Goal: Information Seeking & Learning: Learn about a topic

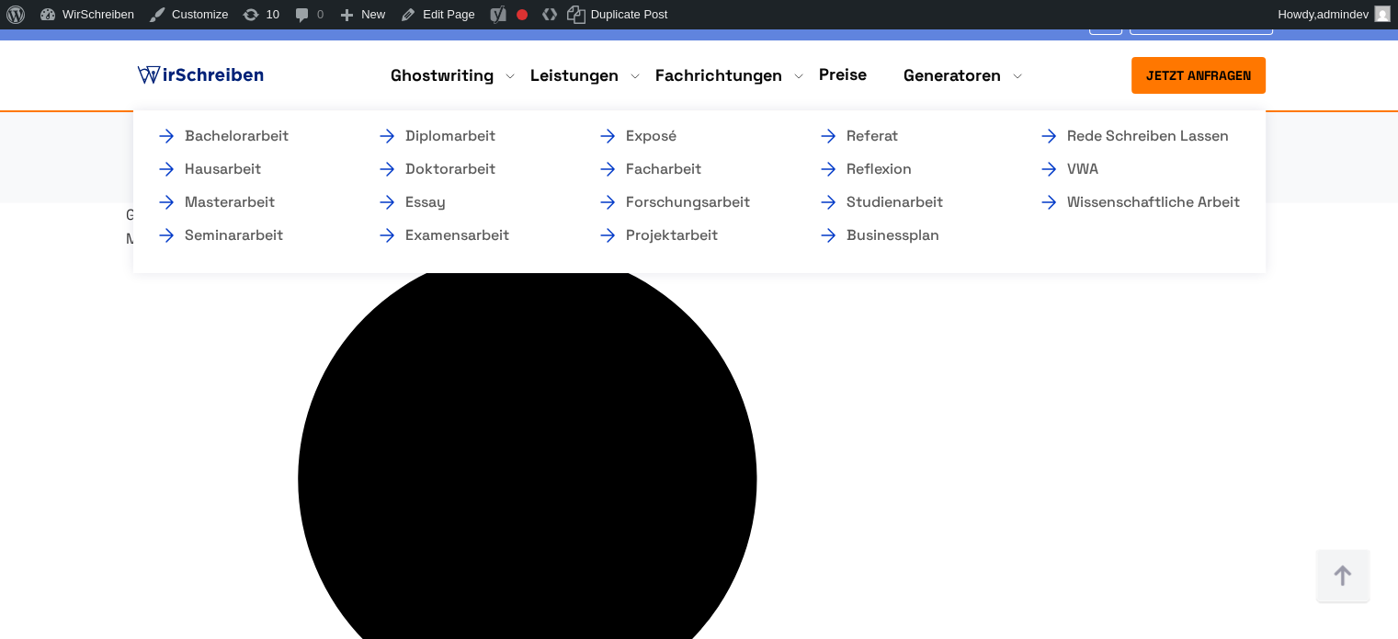
scroll to position [3959, 0]
click at [430, 198] on link "Essay" at bounding box center [468, 202] width 184 height 22
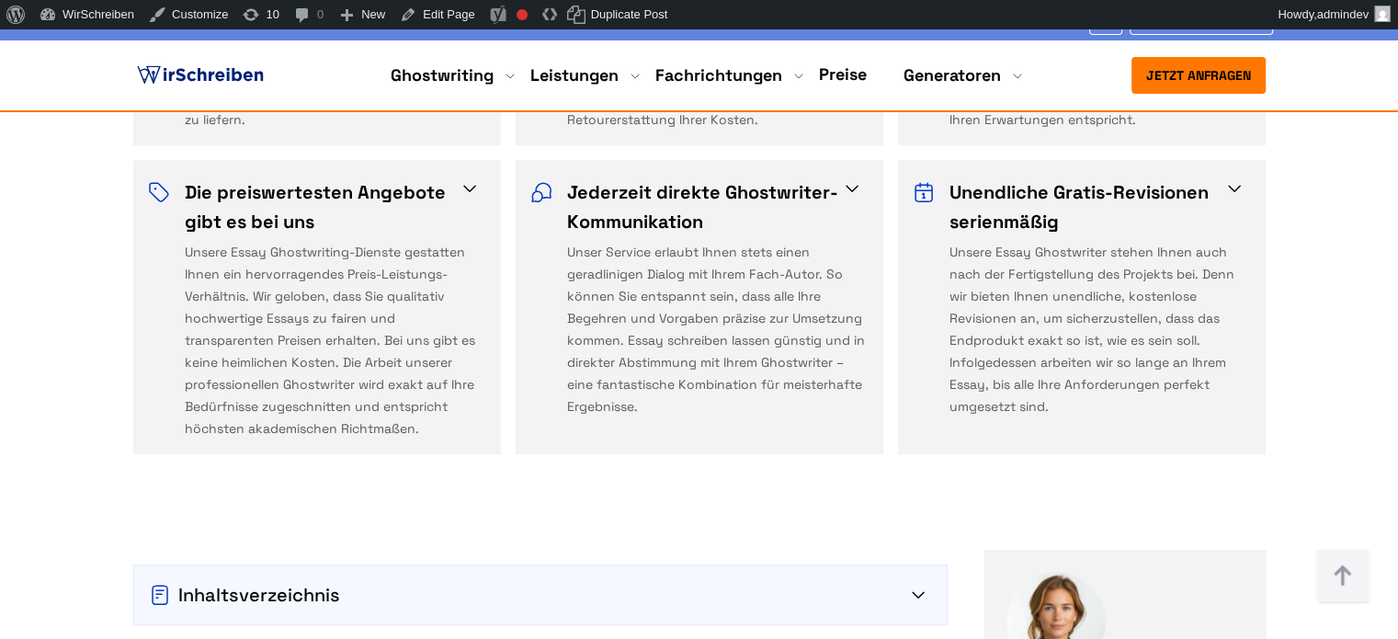
scroll to position [1930, 0]
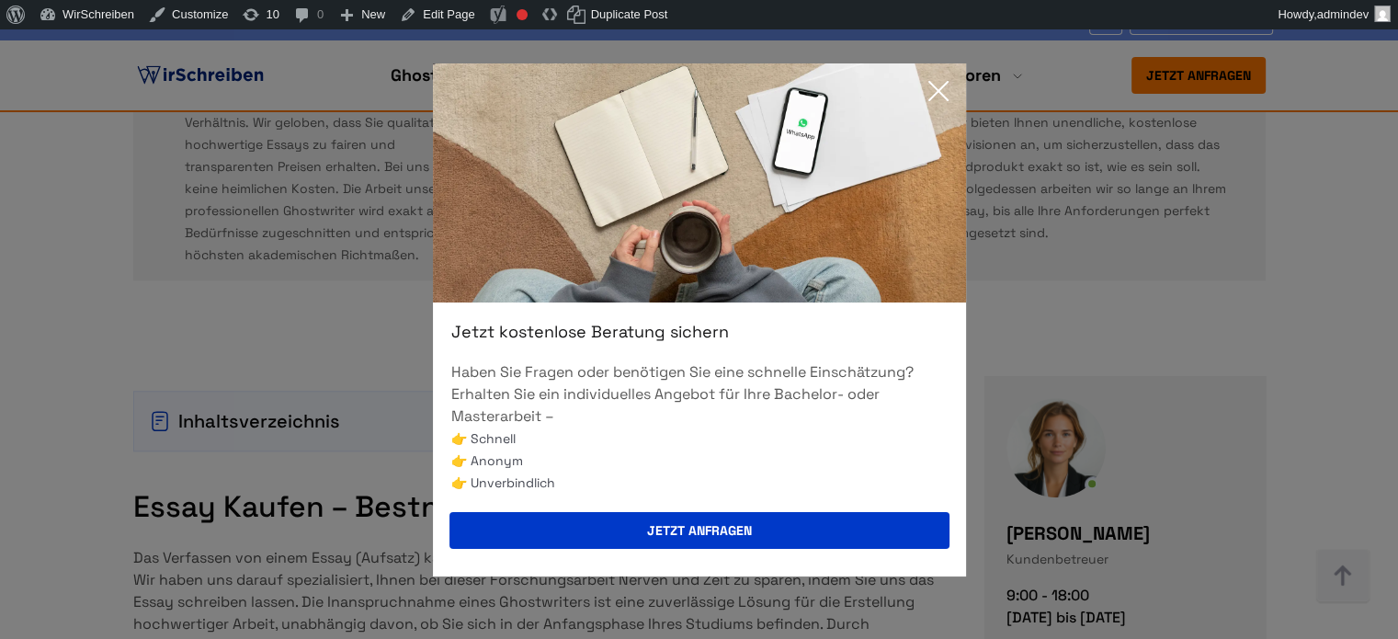
click at [942, 93] on icon at bounding box center [938, 91] width 37 height 37
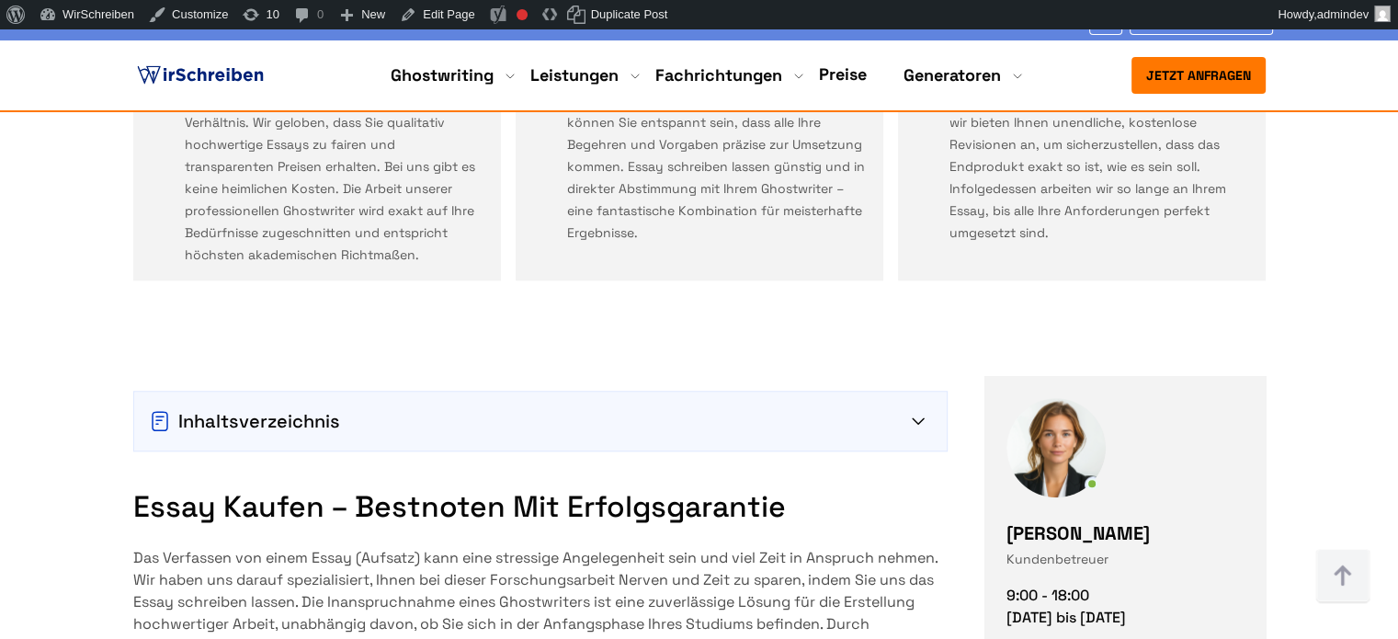
click at [257, 80] on img at bounding box center [200, 76] width 134 height 28
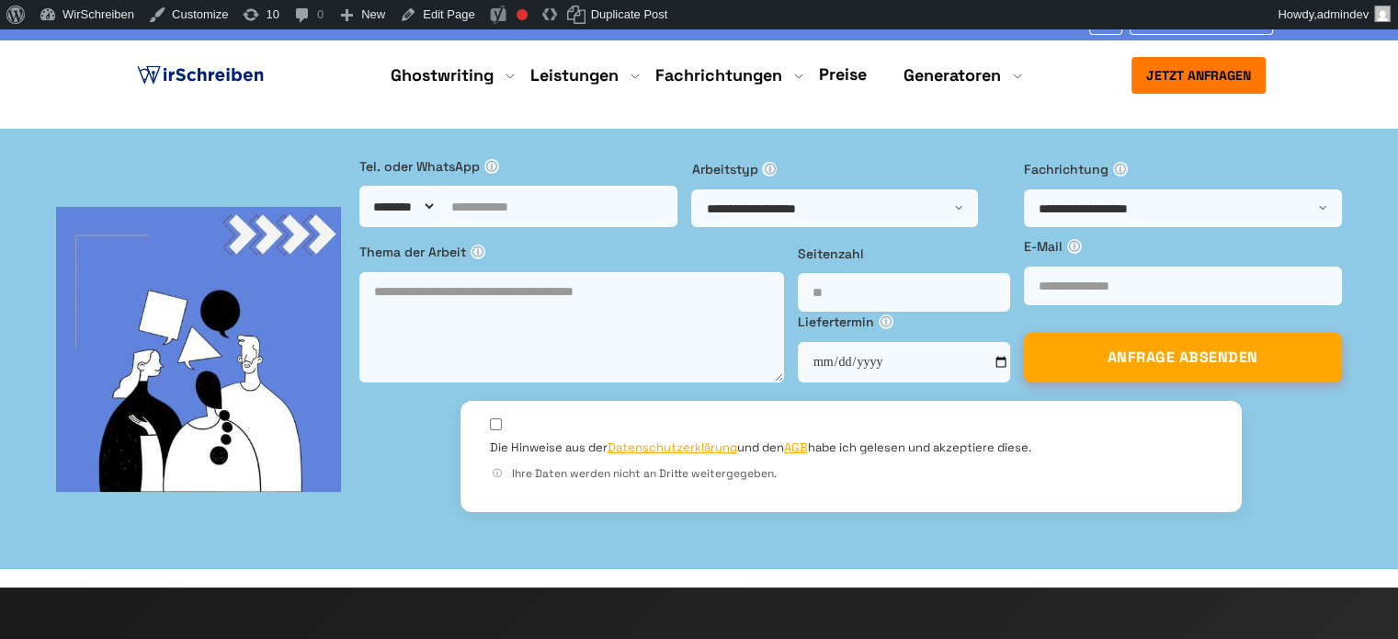
drag, startPoint x: 471, startPoint y: 294, endPoint x: 587, endPoint y: 293, distance: 115.8
copy span "Wirschreiben"
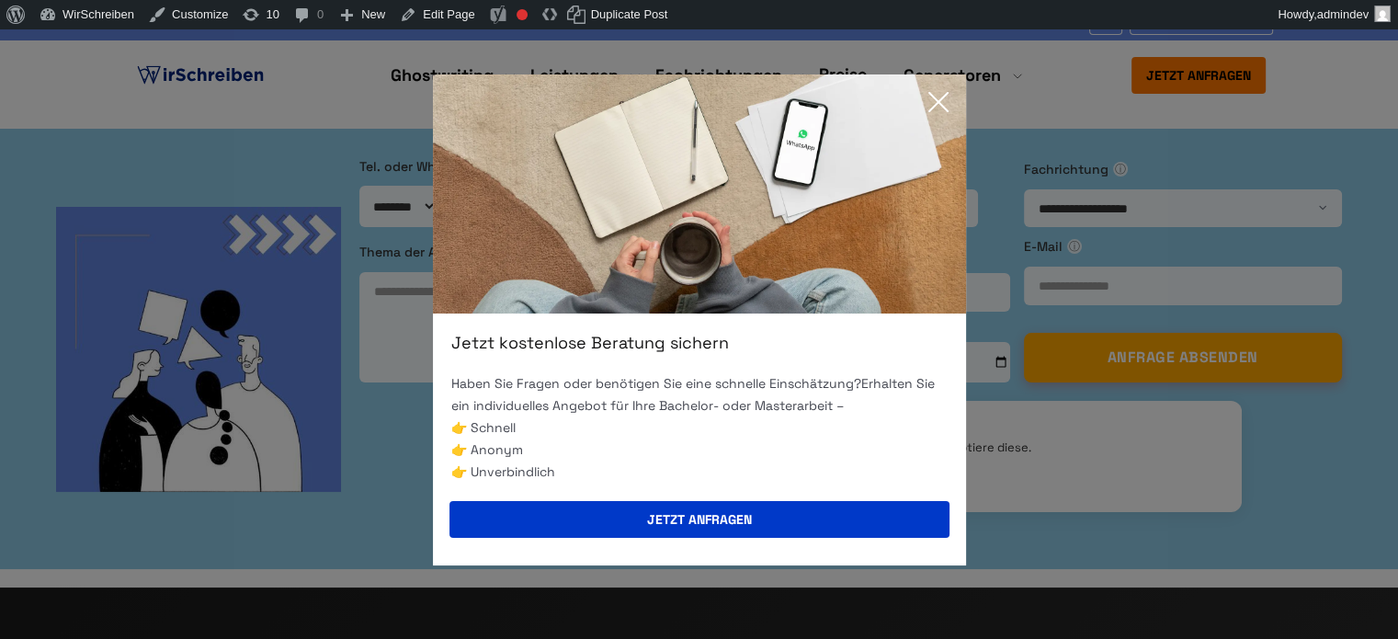
click at [941, 97] on icon at bounding box center [938, 102] width 18 height 18
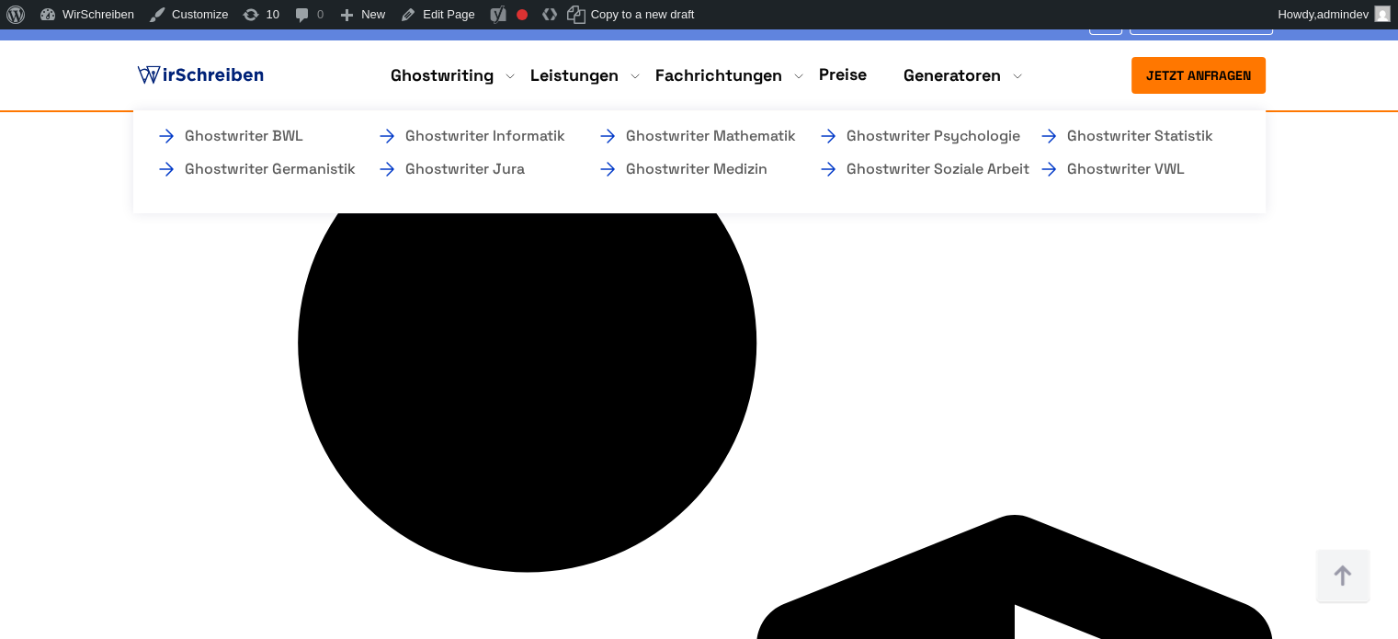
scroll to position [3124, 0]
